Goal: Task Accomplishment & Management: Complete application form

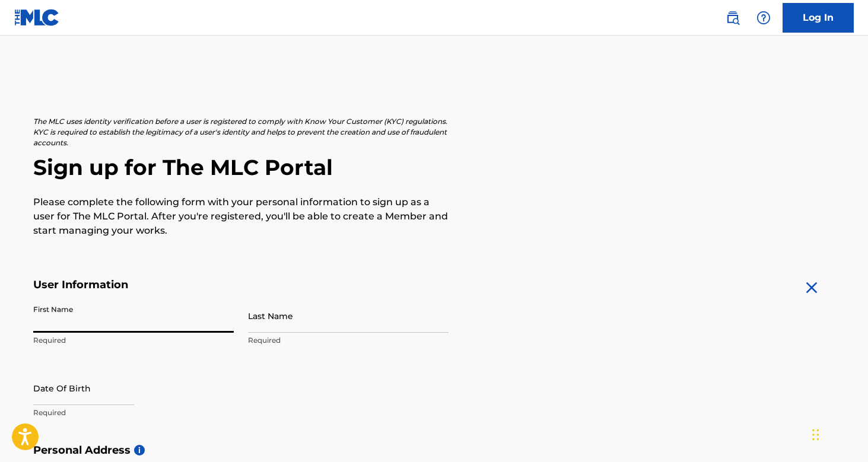
click at [223, 324] on input "First Name" at bounding box center [133, 316] width 201 height 34
type input "[PERSON_NAME]"
type input "02/18/1974"
type input "C7 Calle Noble"
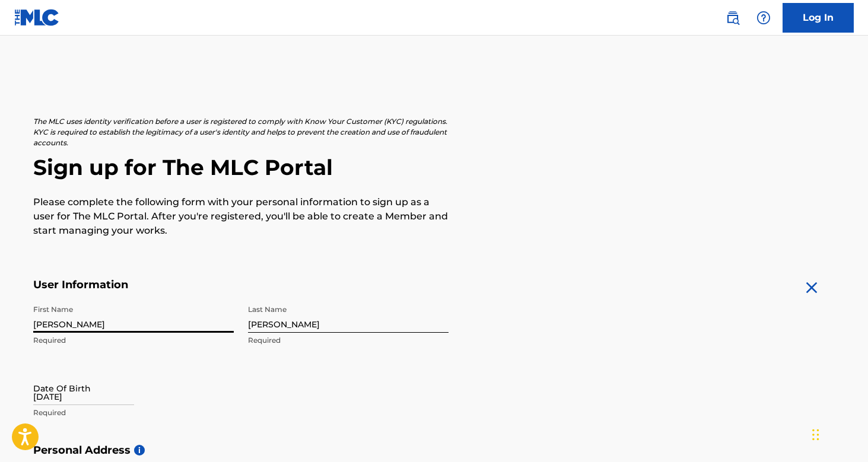
type input "Ponce"
type input "PR"
type input "00716"
type input "[EMAIL_ADDRESS][DOMAIN_NAME]"
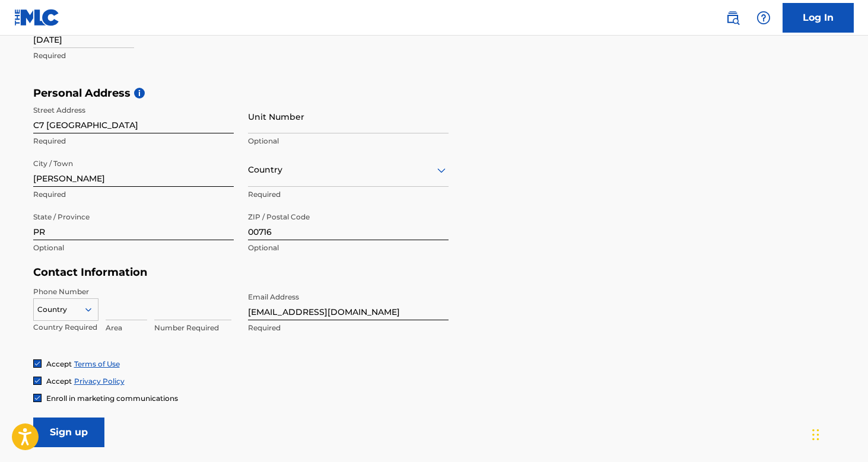
scroll to position [358, 0]
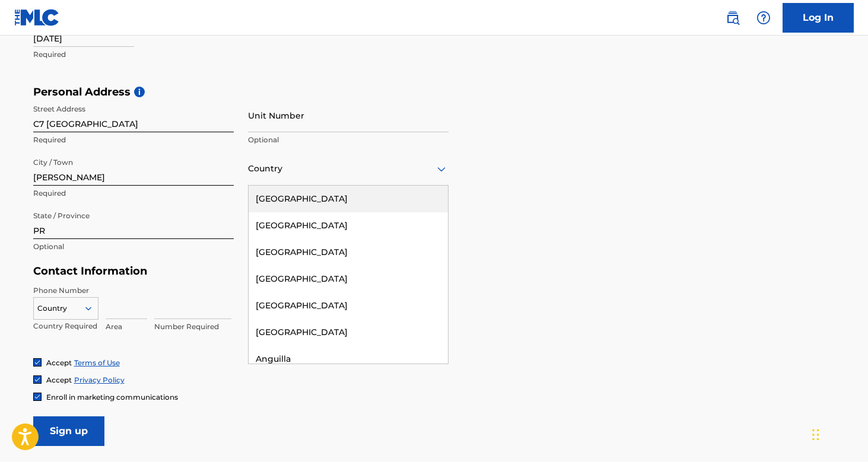
click at [316, 169] on div at bounding box center [348, 168] width 201 height 15
type input "pu"
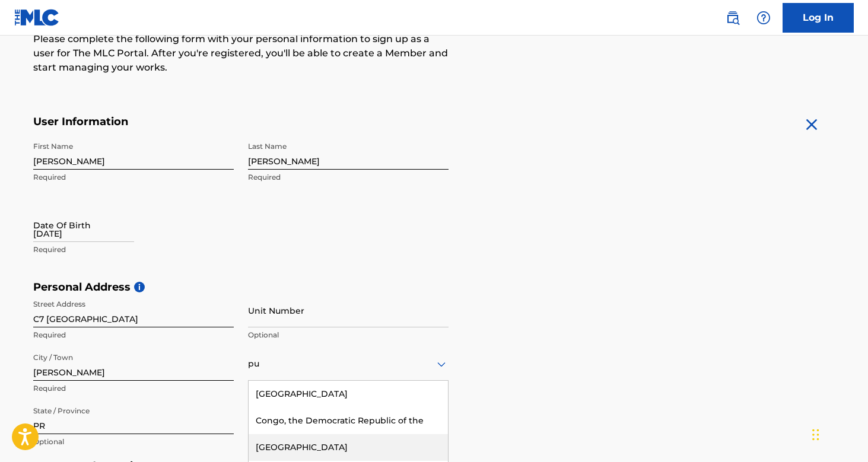
scroll to position [164, 0]
click at [293, 364] on div "pu" at bounding box center [348, 363] width 201 height 15
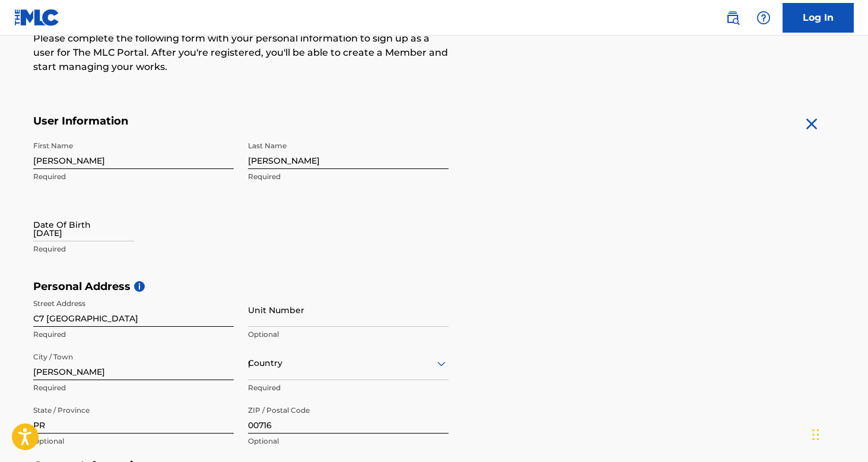
click at [293, 364] on div "Country pu" at bounding box center [348, 364] width 201 height 34
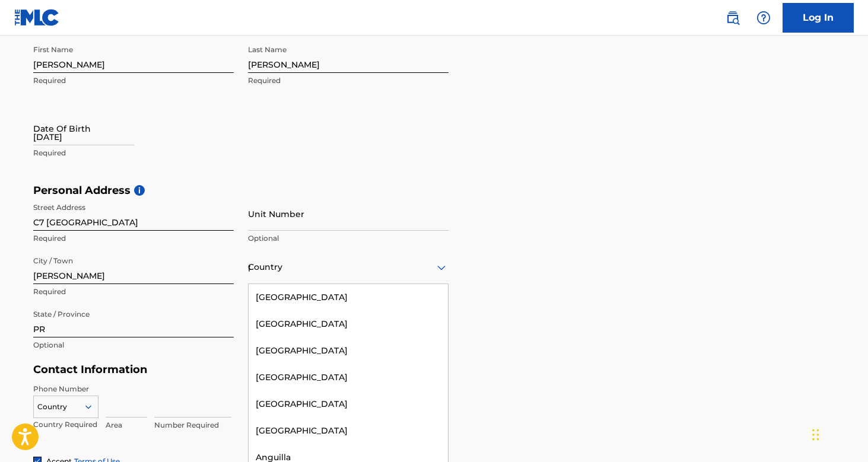
scroll to position [0, 0]
click at [284, 295] on div "United States" at bounding box center [348, 297] width 199 height 27
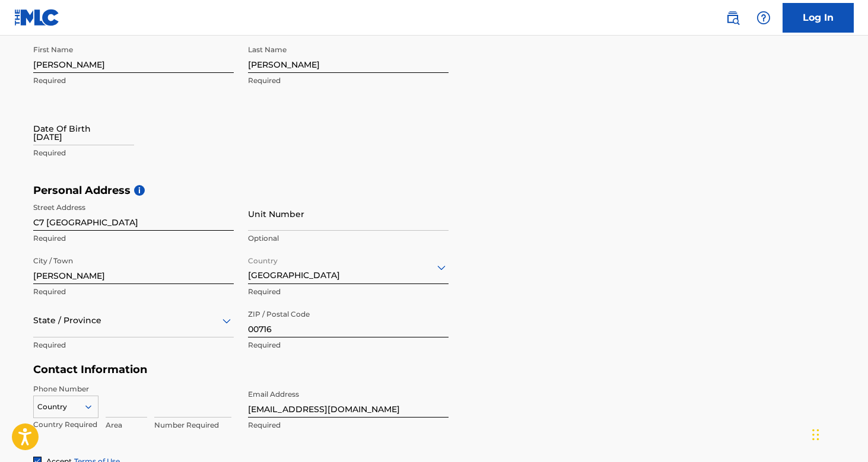
click at [198, 322] on div "State / Province" at bounding box center [133, 321] width 201 height 34
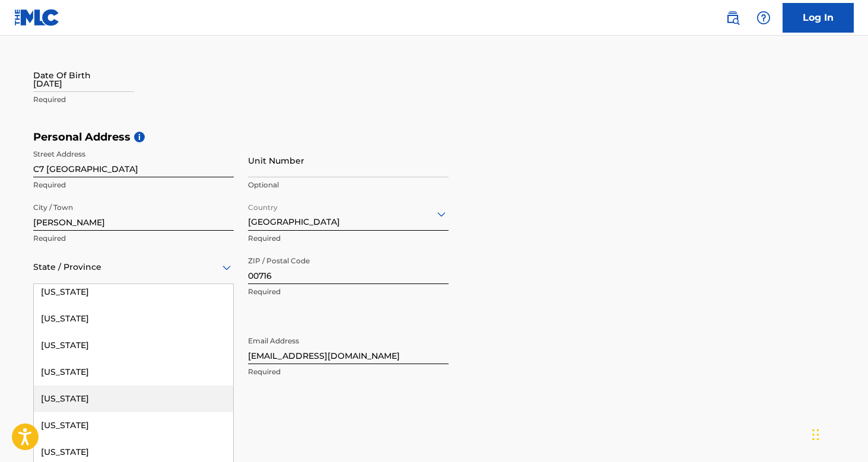
scroll to position [1099, 0]
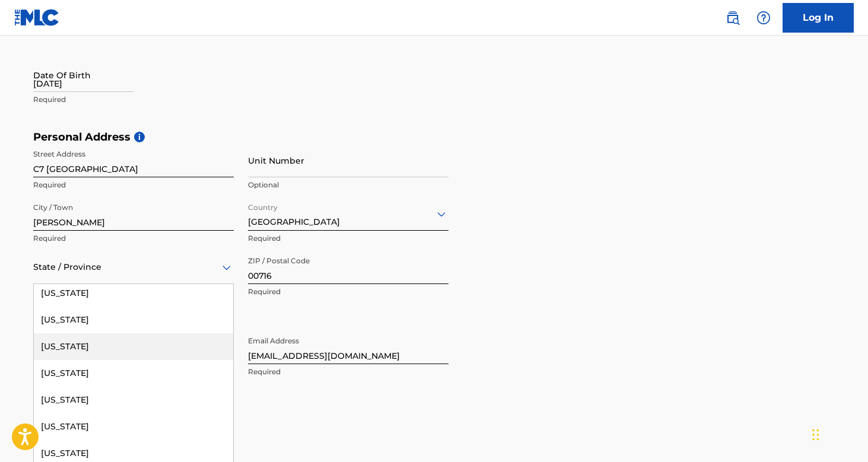
click at [117, 342] on div "Puerto Rico" at bounding box center [133, 346] width 199 height 27
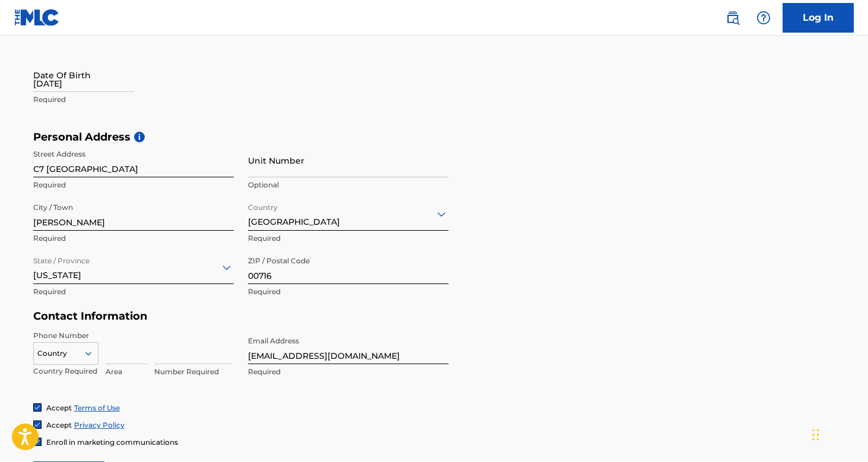
click at [87, 352] on div "Country" at bounding box center [65, 351] width 65 height 18
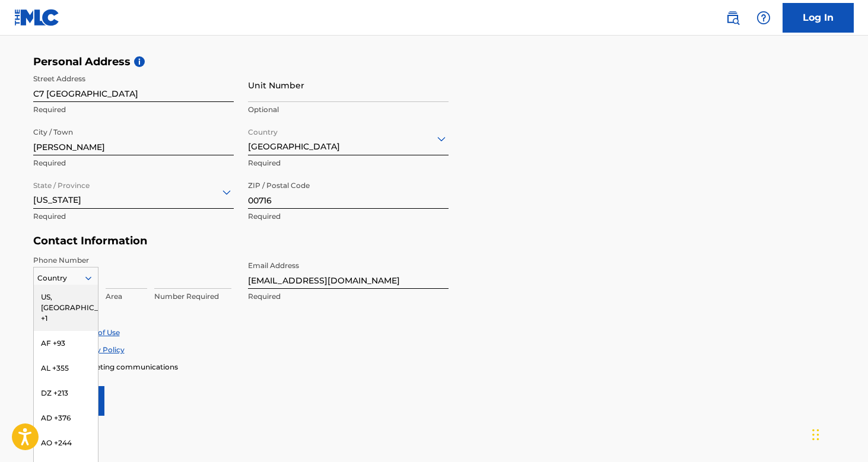
click at [80, 294] on div "US, [GEOGRAPHIC_DATA] +1" at bounding box center [66, 308] width 64 height 46
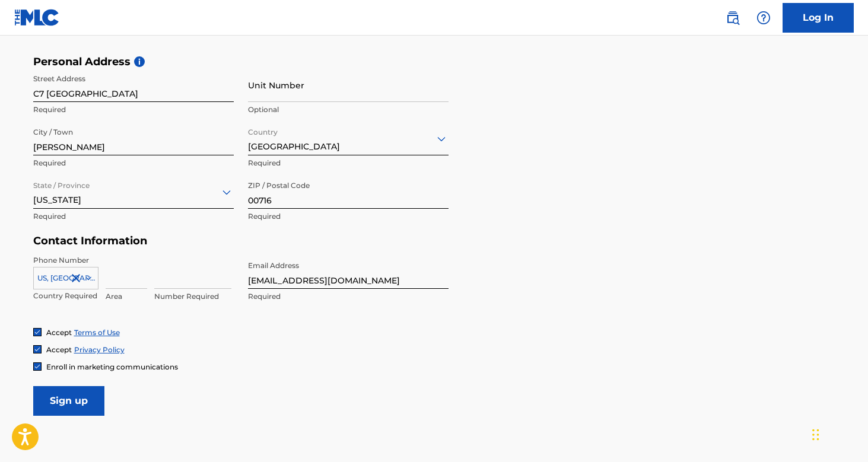
click at [121, 279] on input at bounding box center [127, 272] width 42 height 34
type input "787"
type input "4324799"
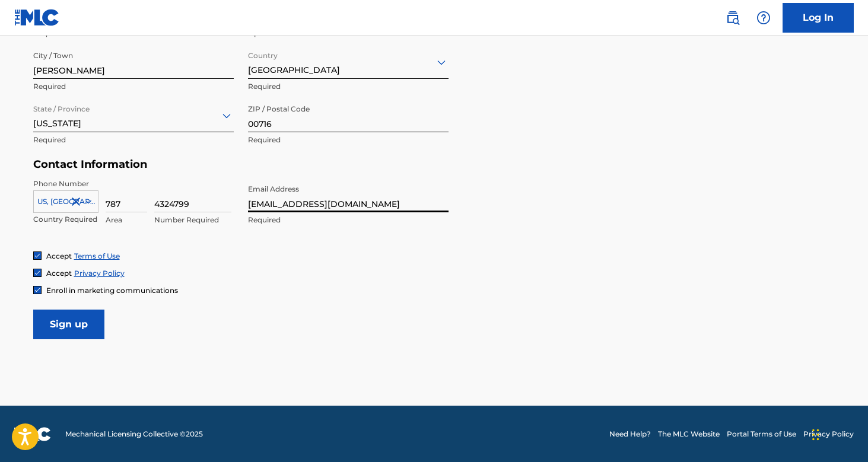
scroll to position [465, 0]
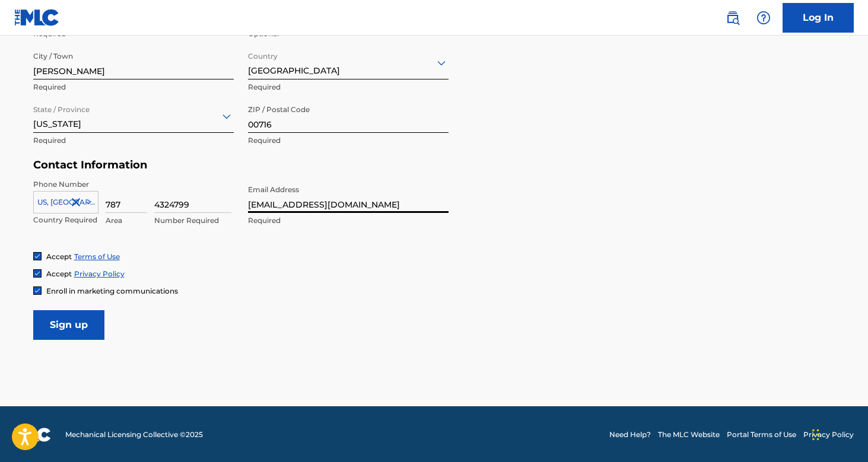
click at [72, 325] on input "Sign up" at bounding box center [68, 325] width 71 height 30
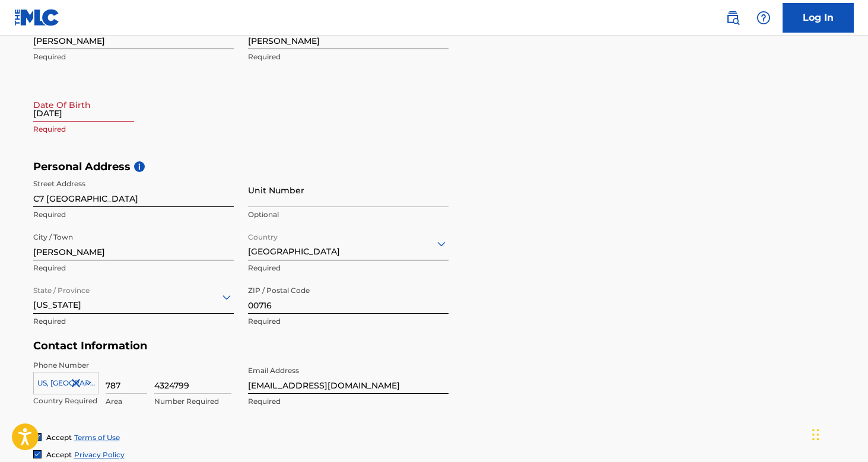
scroll to position [283, 0]
select select "7"
select select "2025"
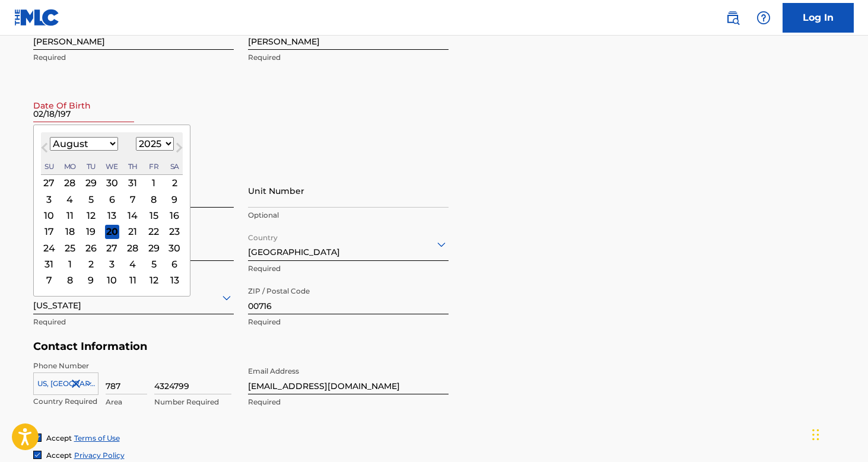
type input "02/18/1974"
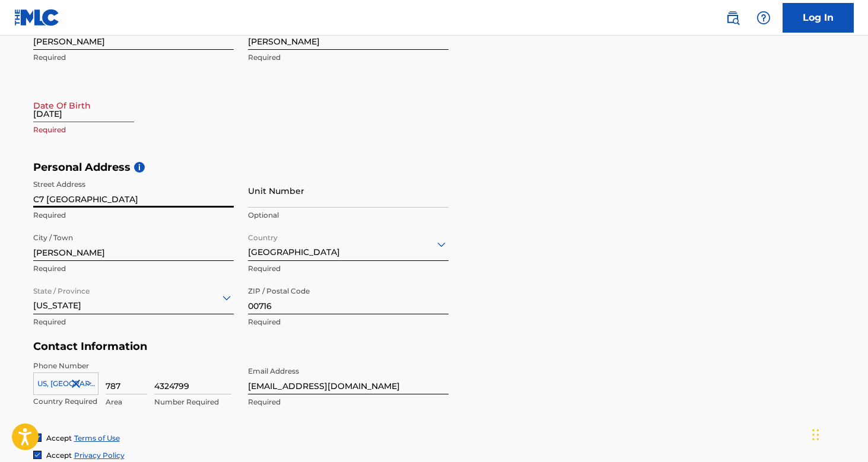
click at [88, 112] on input "02/18/1974" at bounding box center [83, 105] width 101 height 34
select select "7"
select select "2025"
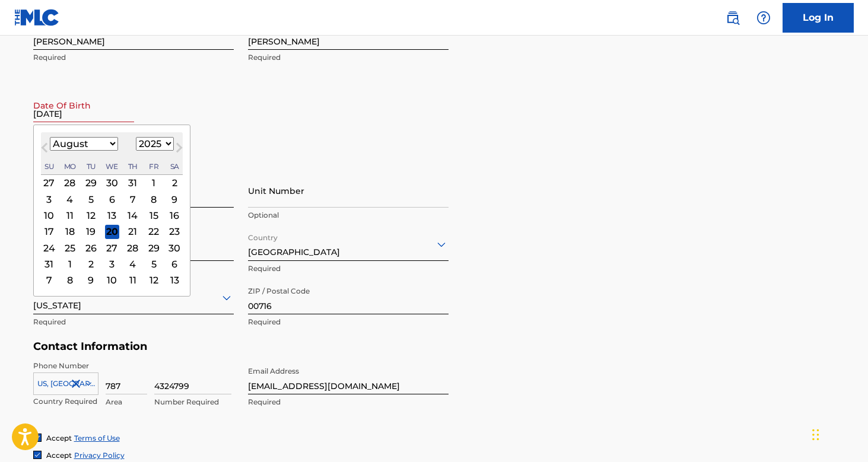
click at [88, 144] on select "January February March April May June July August September October November De…" at bounding box center [84, 144] width 68 height 14
select select "1"
click at [89, 231] on div "18" at bounding box center [91, 231] width 14 height 14
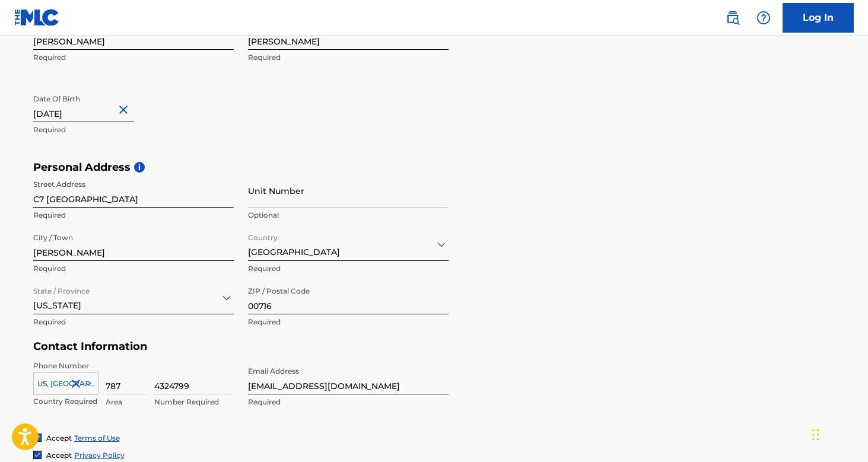
click at [125, 113] on input "02/18/1974" at bounding box center [83, 105] width 101 height 34
select select "1"
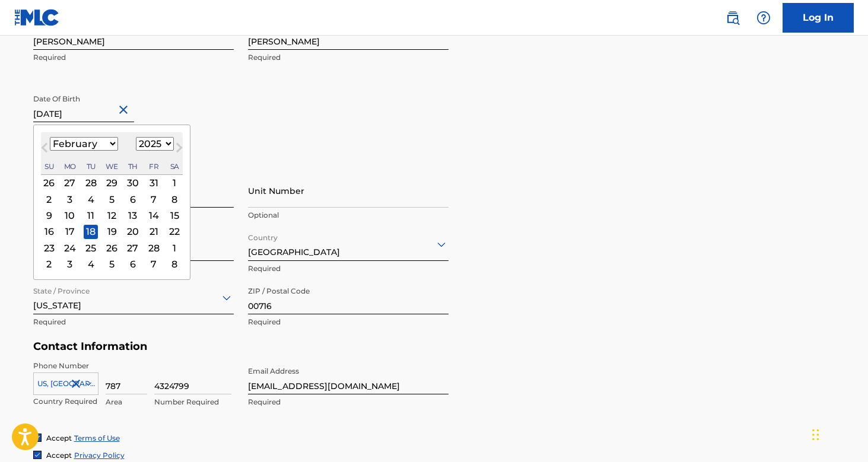
click at [150, 147] on select "1899 1900 1901 1902 1903 1904 1905 1906 1907 1908 1909 1910 1911 1912 1913 1914…" at bounding box center [155, 144] width 38 height 14
select select "1974"
click at [258, 112] on div "First Name William Required Last Name Torres Required Date Of Birth 02/18/1974 …" at bounding box center [240, 88] width 415 height 145
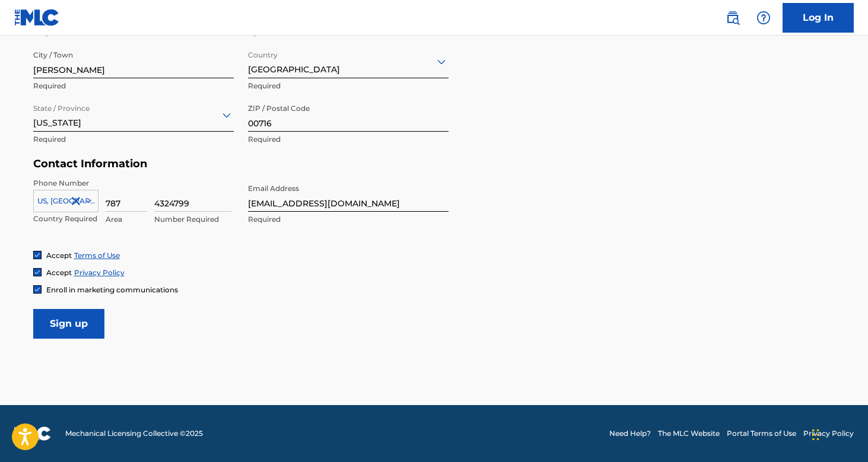
scroll to position [465, 0]
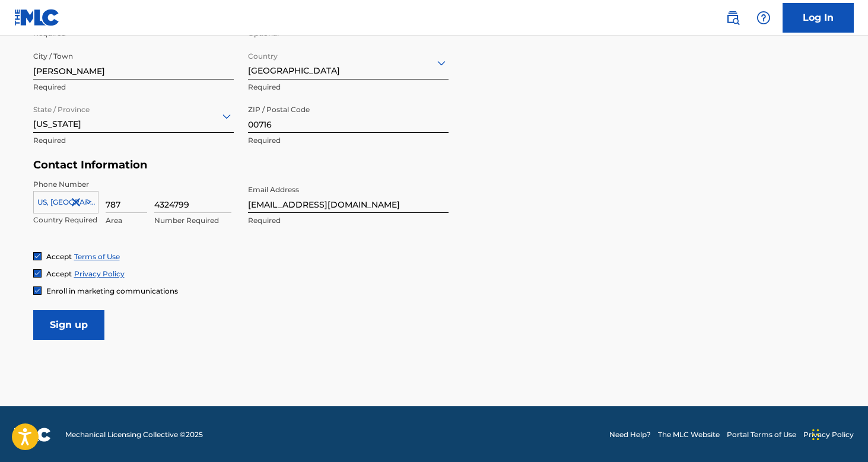
click at [87, 315] on input "Sign up" at bounding box center [68, 325] width 71 height 30
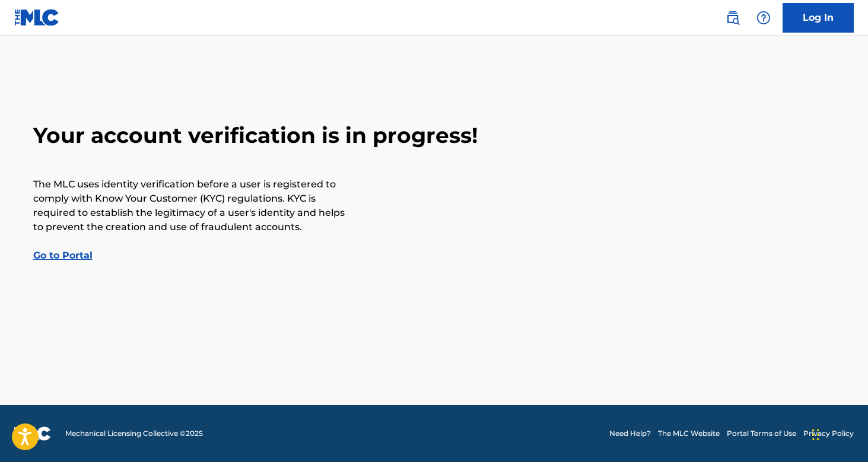
click at [78, 252] on link "Go to Portal" at bounding box center [62, 255] width 59 height 11
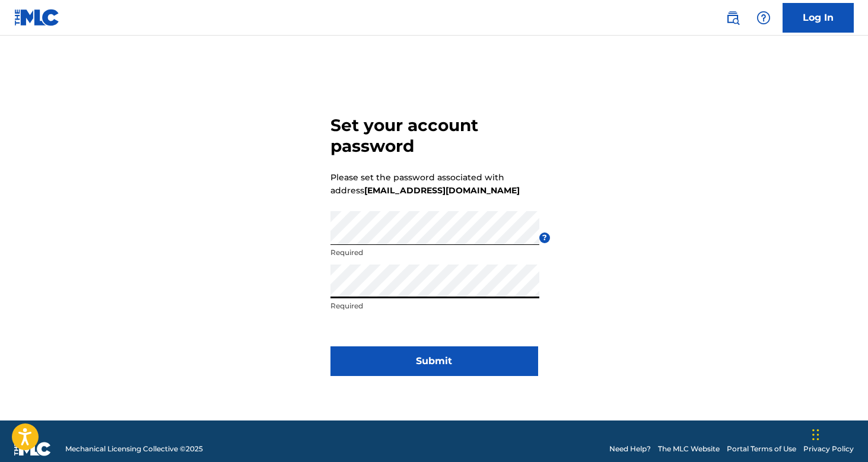
click at [437, 363] on button "Submit" at bounding box center [435, 362] width 208 height 30
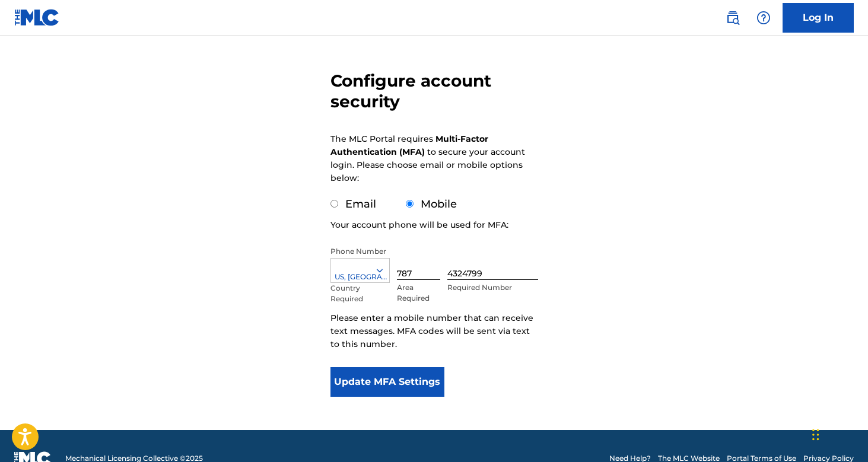
scroll to position [84, 0]
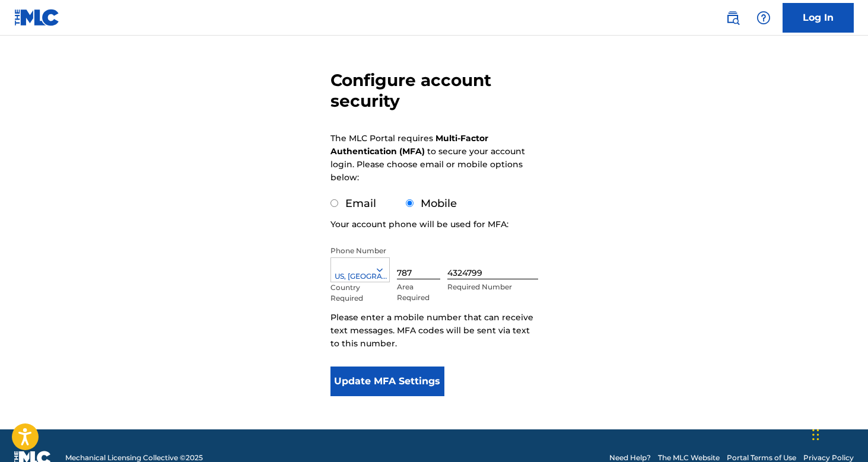
click at [333, 207] on input "Email" at bounding box center [335, 203] width 8 height 8
radio input "true"
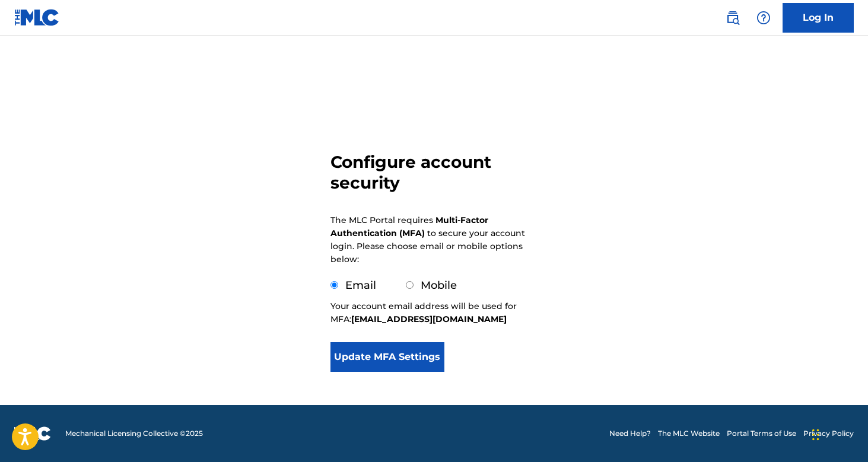
scroll to position [2, 0]
click at [387, 360] on button "Update MFA Settings" at bounding box center [388, 357] width 115 height 30
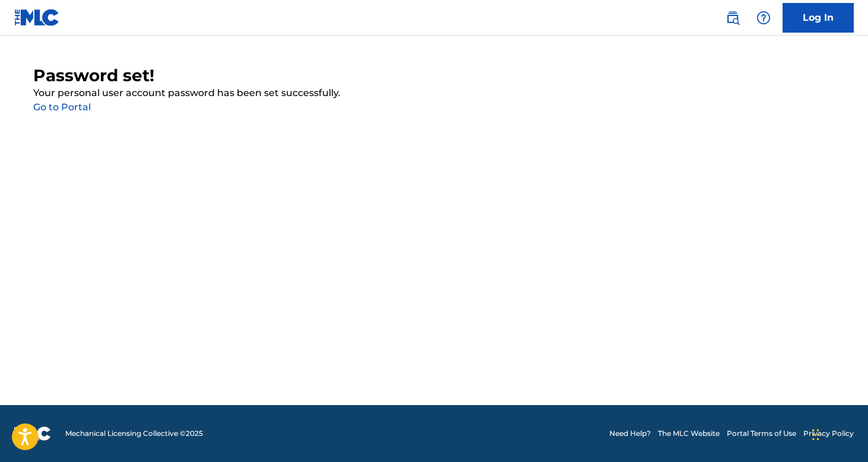
click at [78, 106] on link "Go to Portal" at bounding box center [62, 106] width 58 height 11
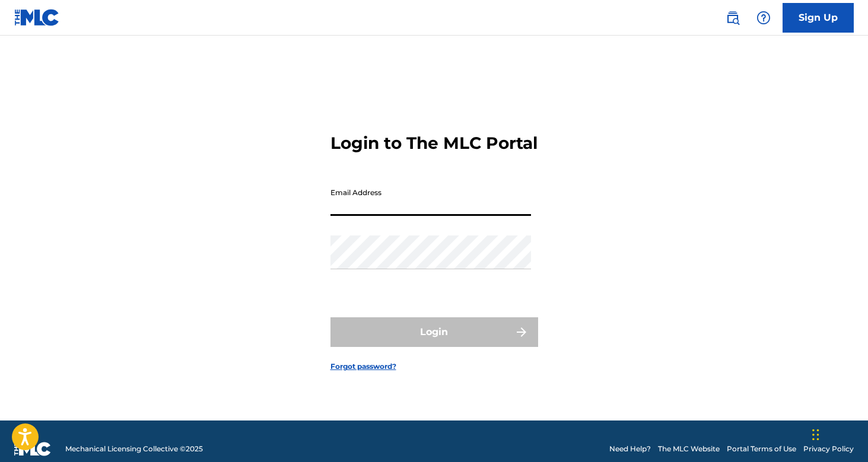
type input "[EMAIL_ADDRESS][DOMAIN_NAME]"
click at [434, 342] on button "Login" at bounding box center [435, 332] width 208 height 30
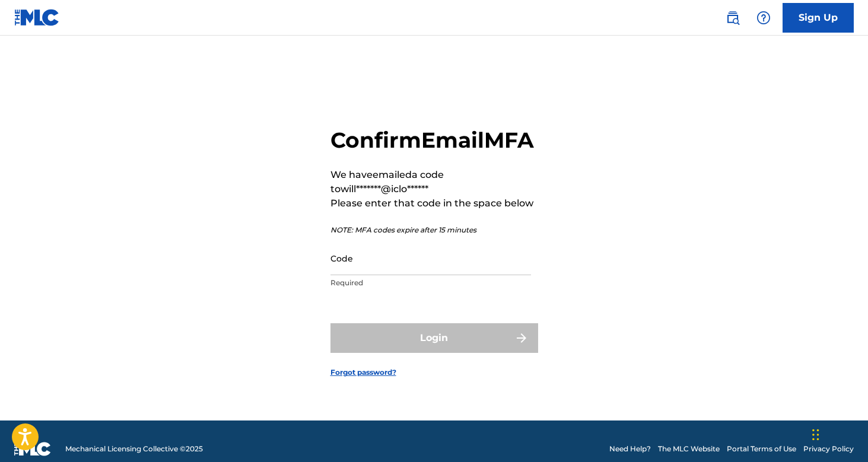
click at [450, 275] on input "Code" at bounding box center [431, 259] width 201 height 34
paste input "210145"
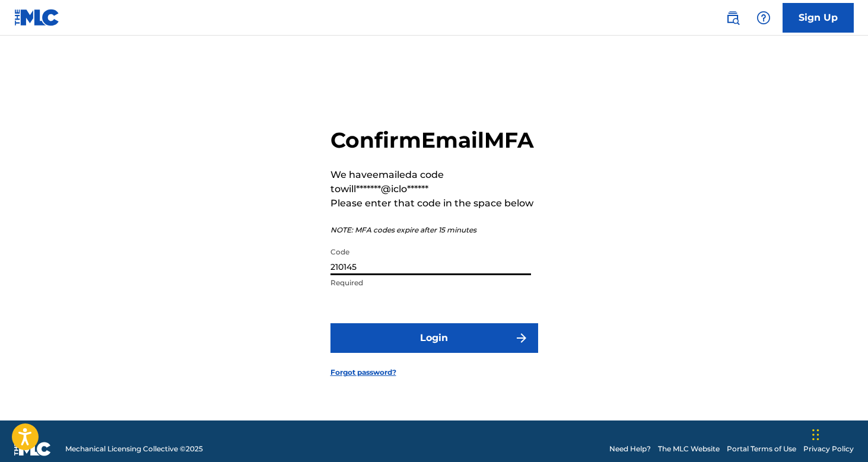
type input "210145"
click at [443, 353] on button "Login" at bounding box center [435, 338] width 208 height 30
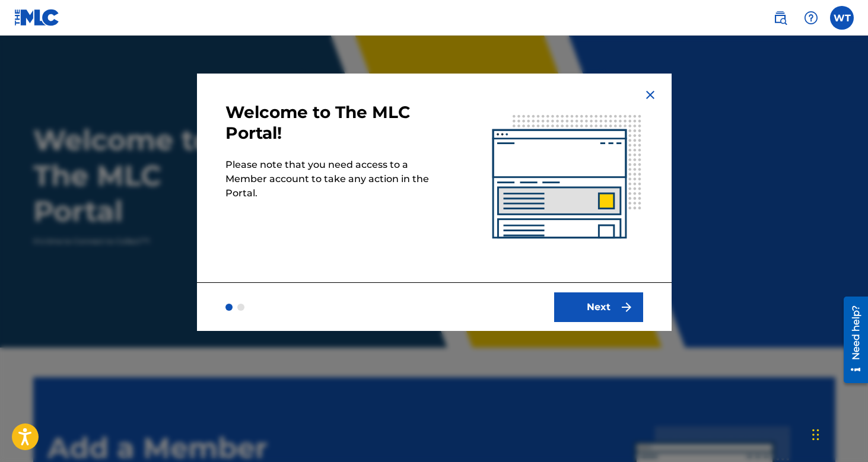
click at [614, 314] on button "Next" at bounding box center [598, 308] width 89 height 30
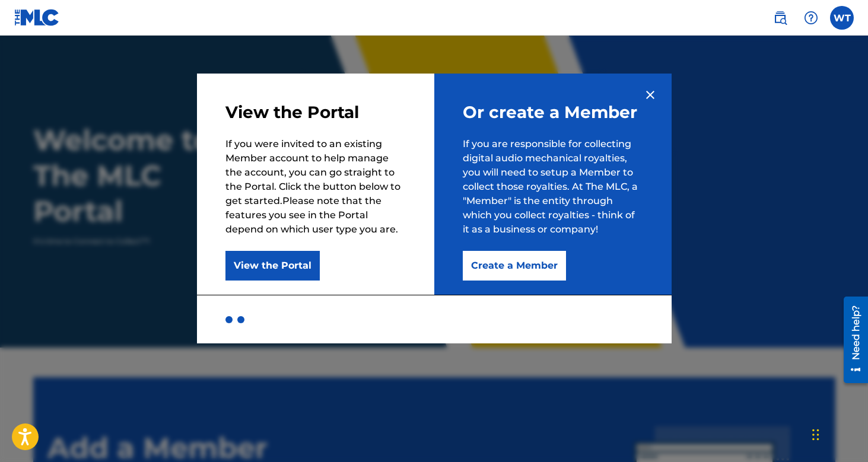
click at [277, 268] on button "View the Portal" at bounding box center [272, 266] width 94 height 30
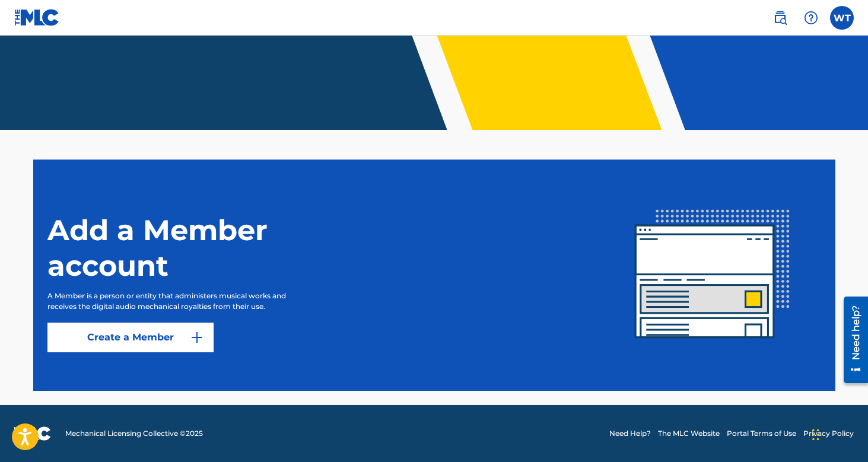
scroll to position [218, 0]
click at [151, 340] on link "Create a Member" at bounding box center [130, 338] width 166 height 30
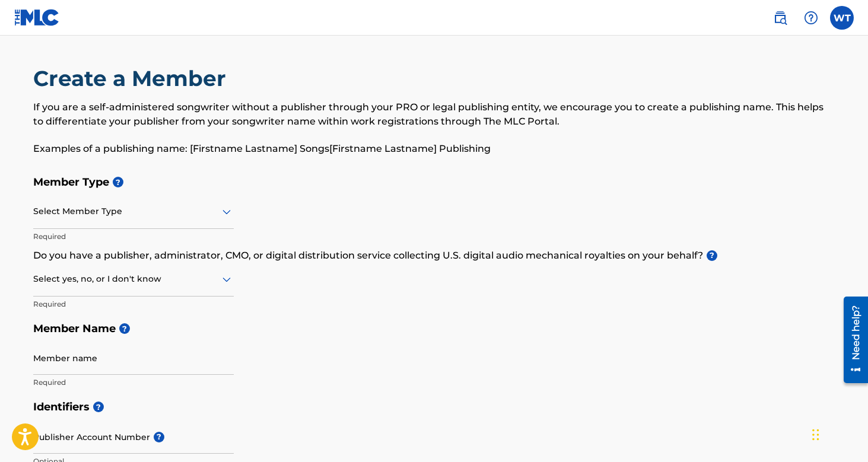
scroll to position [218, 0]
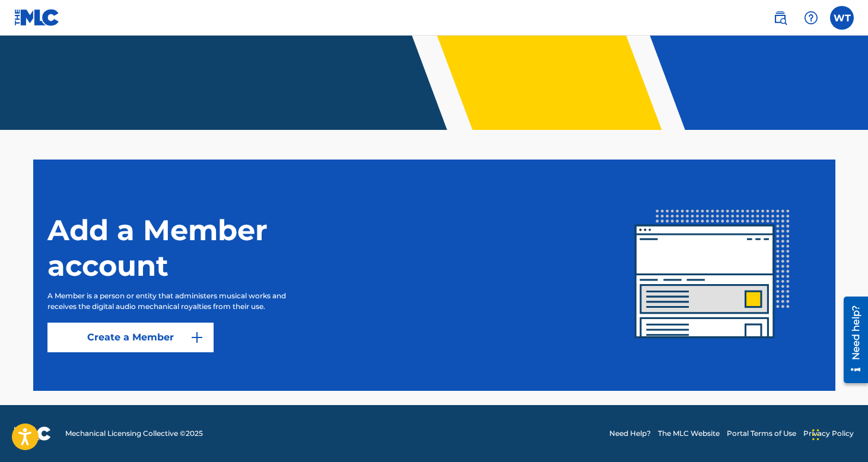
click at [120, 343] on link "Create a Member" at bounding box center [130, 338] width 166 height 30
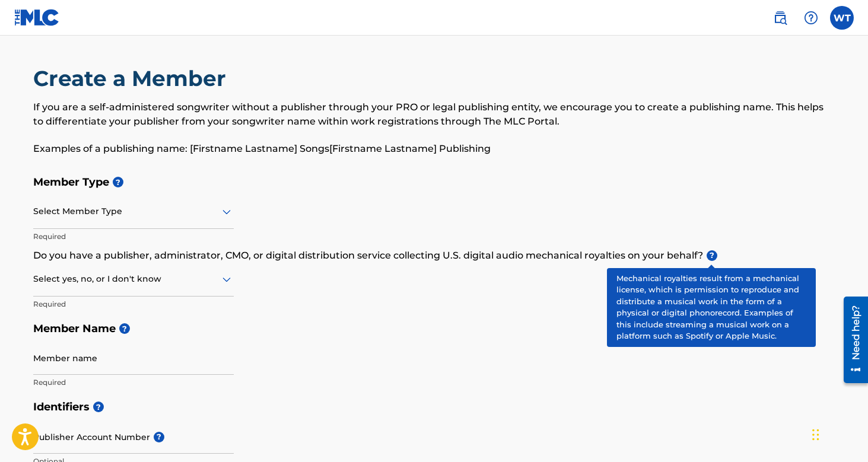
click at [714, 258] on span "?" at bounding box center [712, 255] width 11 height 11
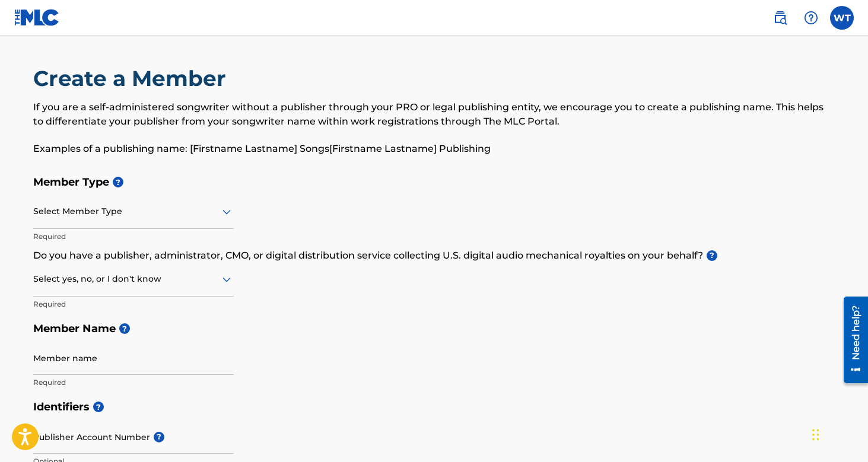
click at [202, 228] on div "Select Member Type Required" at bounding box center [133, 221] width 201 height 53
click at [177, 221] on div "Select Member Type" at bounding box center [133, 212] width 201 height 34
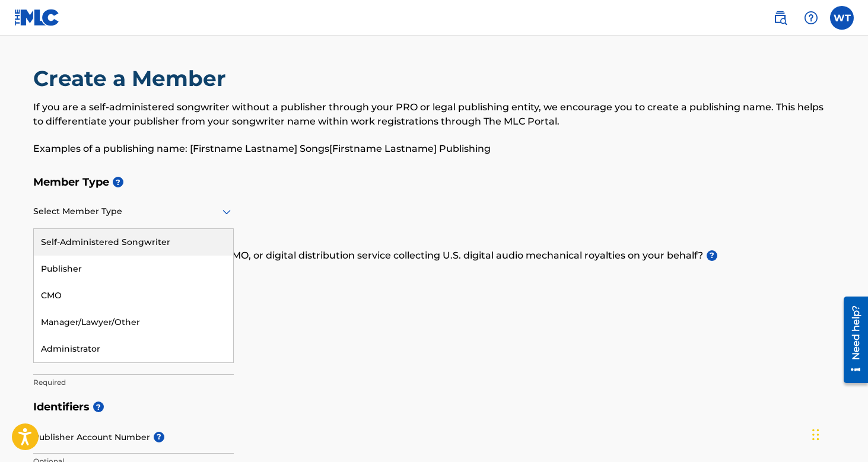
click at [307, 205] on div "Member Type ? Self-Administered Songwriter, 1 of 5. 5 results available. Use Up…" at bounding box center [434, 282] width 802 height 225
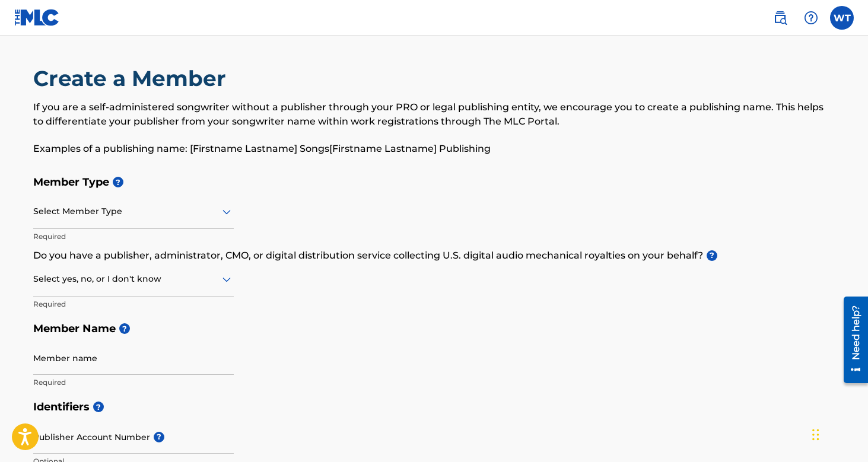
click at [210, 214] on div at bounding box center [133, 211] width 201 height 15
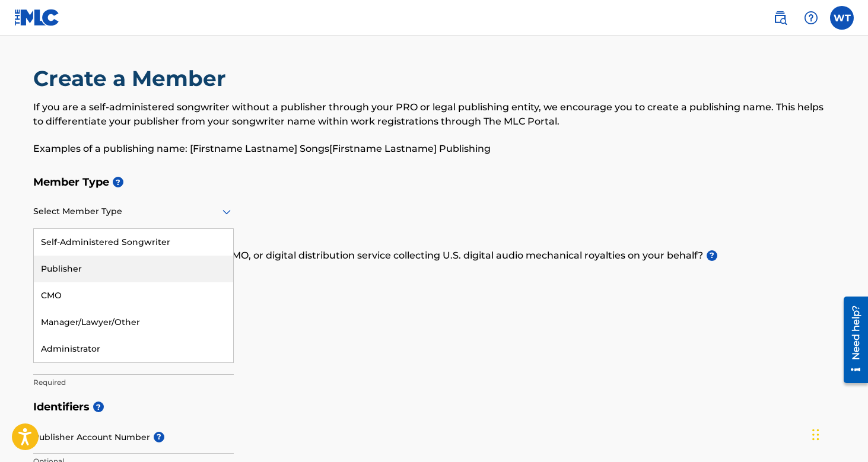
click at [134, 267] on div "Publisher" at bounding box center [133, 269] width 199 height 27
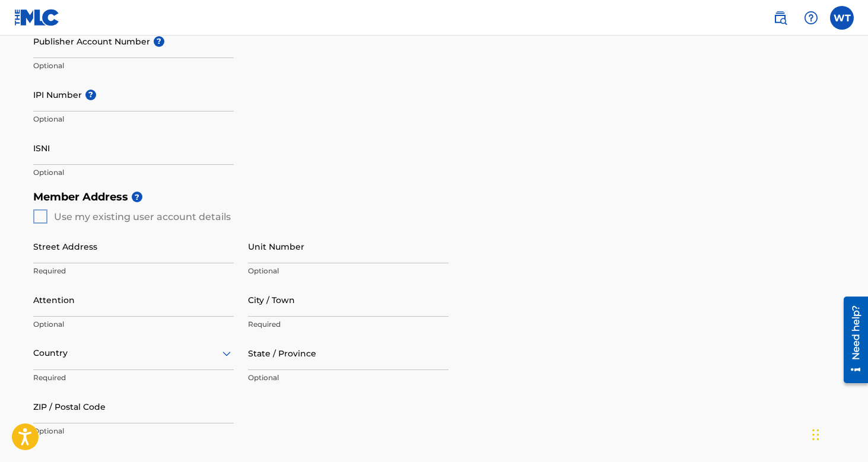
scroll to position [328, 0]
click at [40, 217] on div "Member Address ? Use my existing user account details Street Address Required U…" at bounding box center [434, 320] width 802 height 271
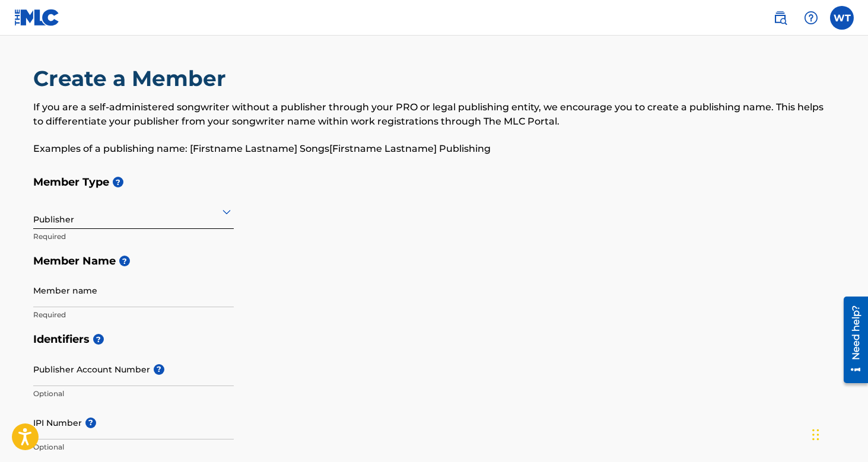
scroll to position [0, 0]
click at [129, 213] on div at bounding box center [133, 211] width 201 height 15
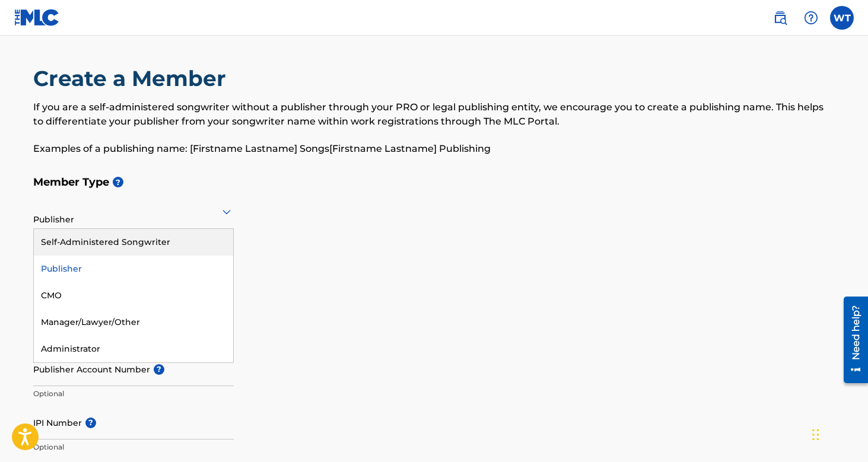
click at [119, 239] on div "Self-Administered Songwriter" at bounding box center [133, 242] width 199 height 27
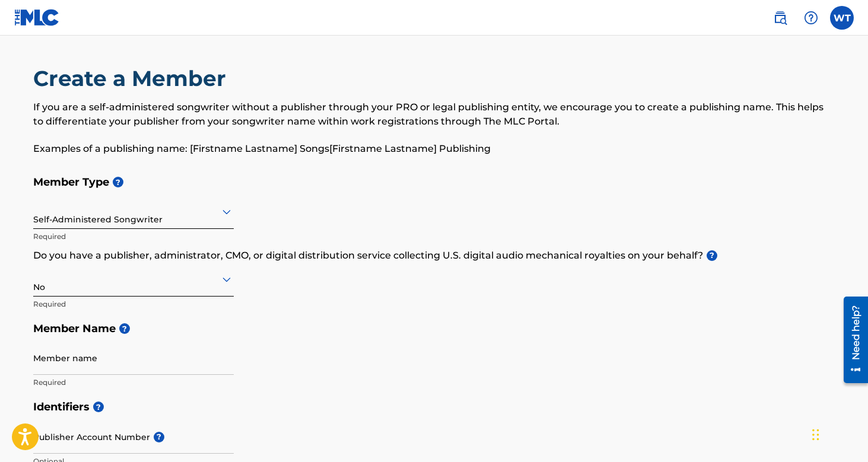
click at [228, 281] on icon at bounding box center [227, 280] width 8 height 5
click at [178, 319] on div "Yes" at bounding box center [133, 310] width 199 height 27
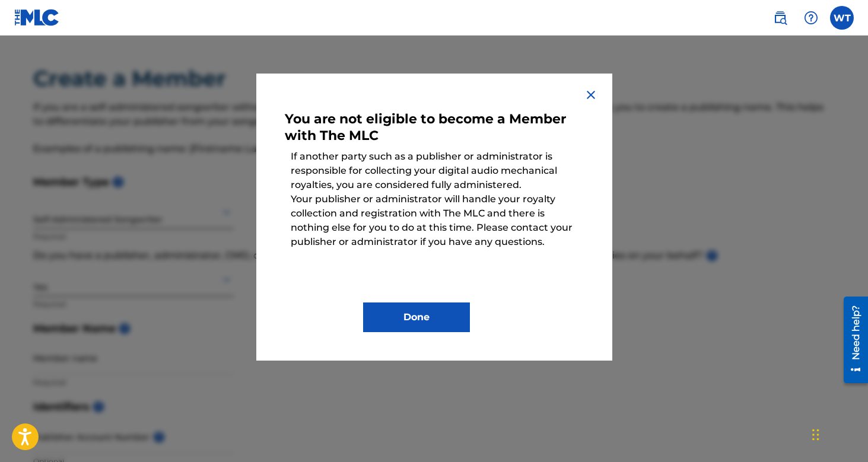
click at [399, 313] on button "Done" at bounding box center [416, 318] width 107 height 30
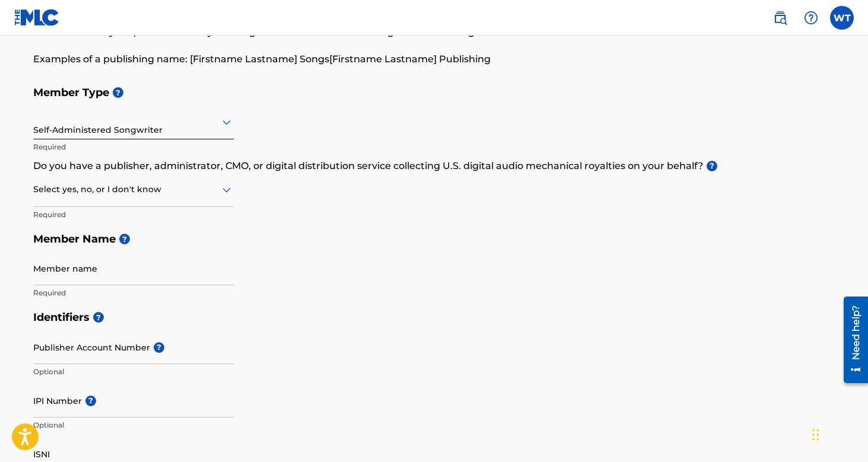
scroll to position [91, 0]
click at [141, 187] on div at bounding box center [133, 188] width 201 height 15
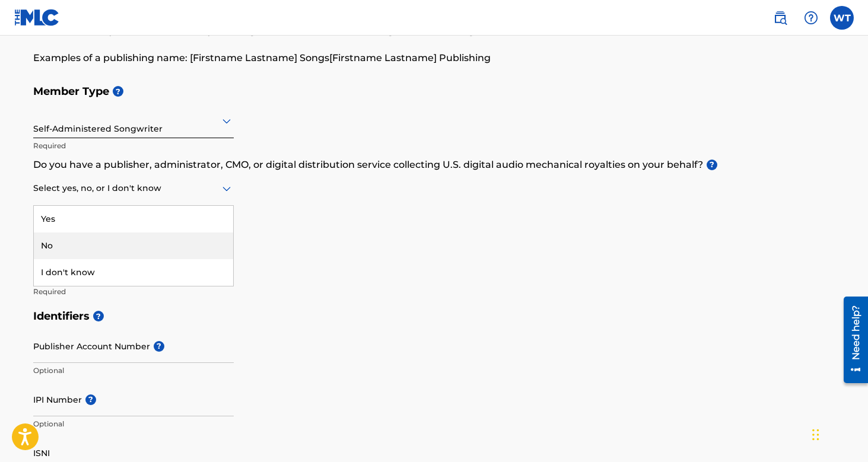
click at [100, 245] on div "No" at bounding box center [133, 246] width 199 height 27
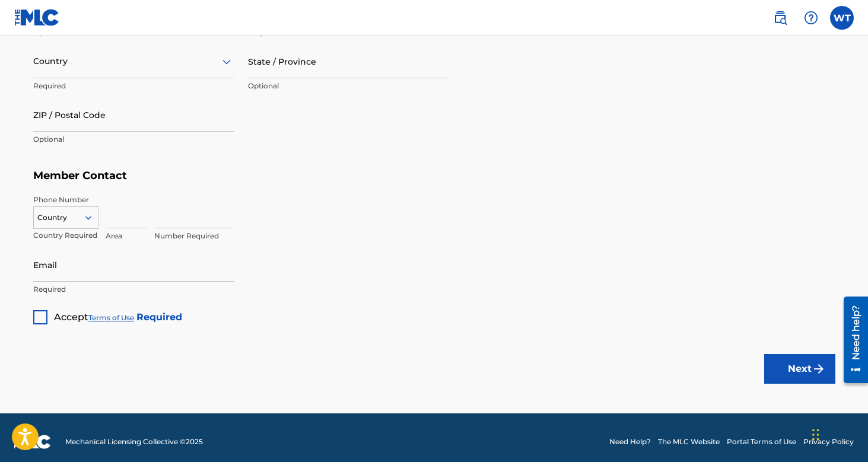
scroll to position [688, 0]
click at [622, 440] on link "Need Help?" at bounding box center [630, 442] width 42 height 11
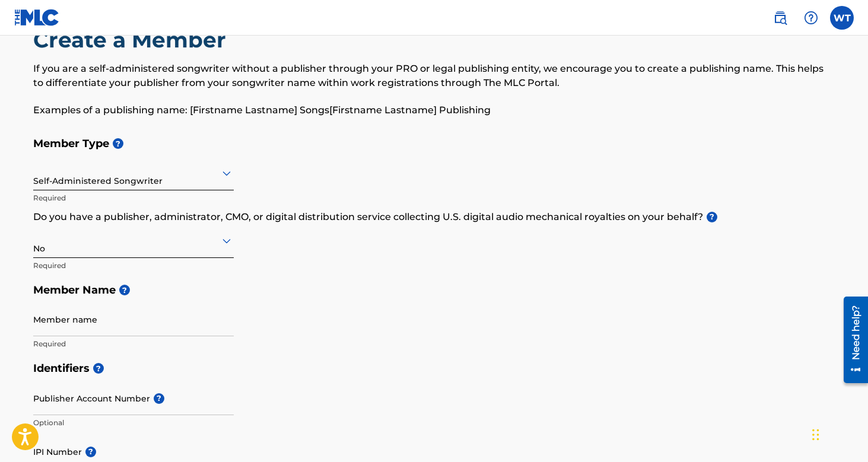
click at [40, 20] on img at bounding box center [37, 17] width 46 height 17
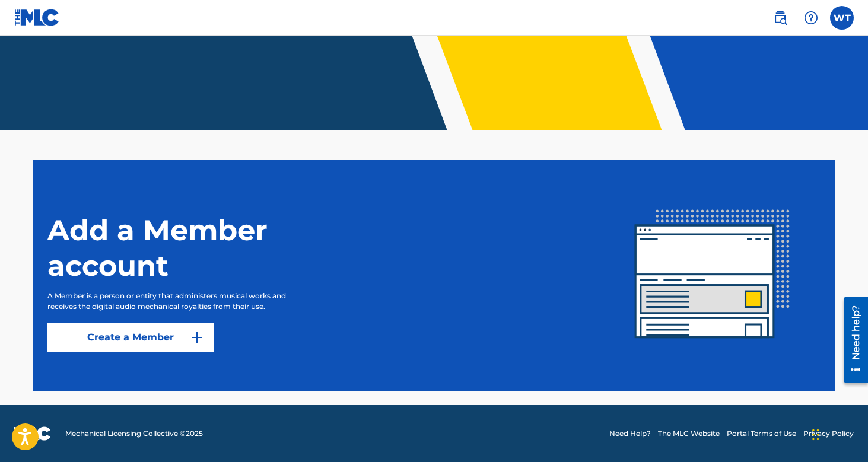
scroll to position [218, 0]
click at [672, 434] on link "The MLC Website" at bounding box center [689, 433] width 62 height 11
